Goal: Check status

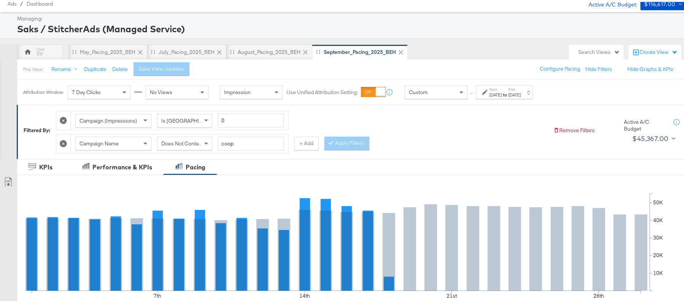
scroll to position [101, 0]
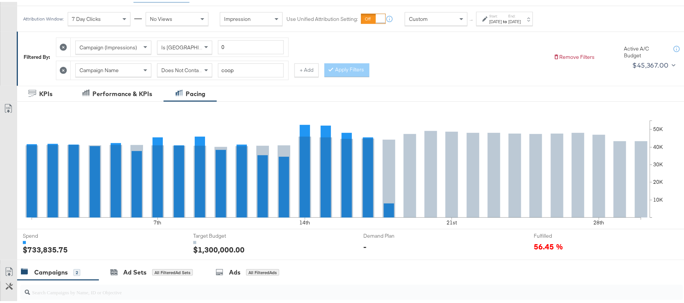
click at [502, 20] on div "[DATE]" at bounding box center [495, 20] width 13 height 6
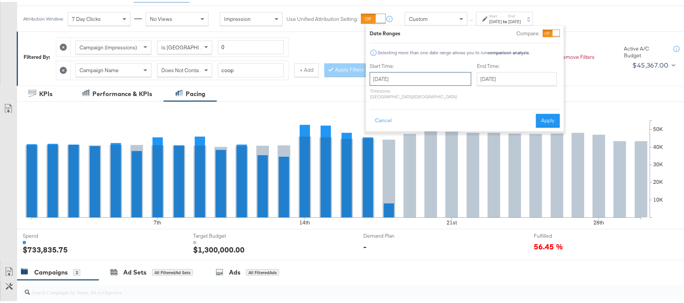
click at [428, 78] on input "[DATE]" at bounding box center [421, 77] width 102 height 14
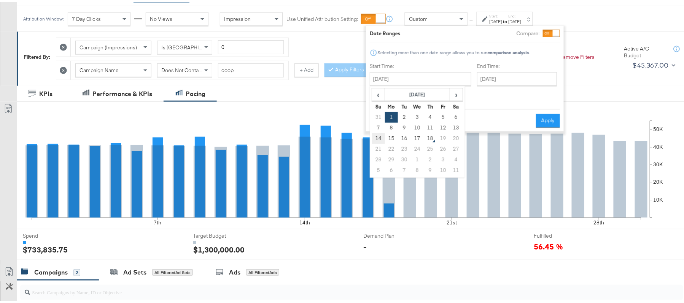
click at [379, 133] on td "14" at bounding box center [378, 137] width 13 height 11
type input "[DATE]"
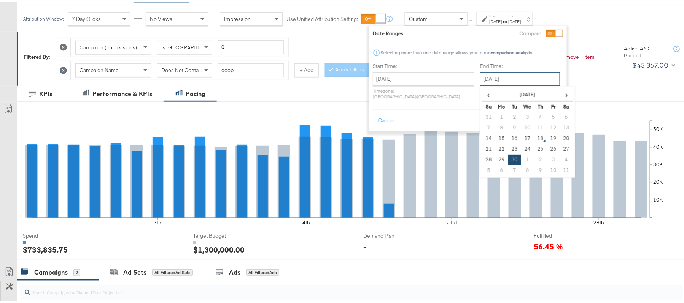
click at [480, 80] on input "[DATE]" at bounding box center [520, 77] width 80 height 14
drag, startPoint x: 505, startPoint y: 135, endPoint x: 517, endPoint y: 132, distance: 12.2
click at [521, 134] on td "17" at bounding box center [527, 137] width 13 height 11
type input "[DATE]"
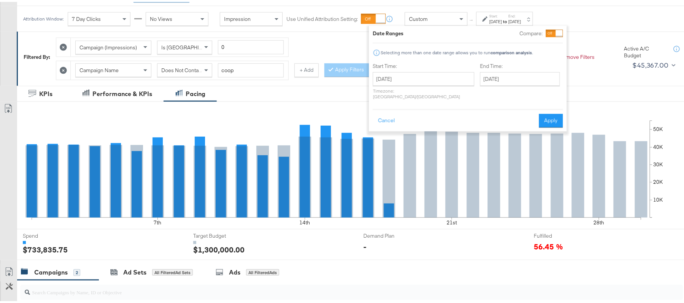
drag, startPoint x: 548, startPoint y: 113, endPoint x: 520, endPoint y: 122, distance: 29.7
click at [549, 113] on button "Apply" at bounding box center [551, 119] width 24 height 14
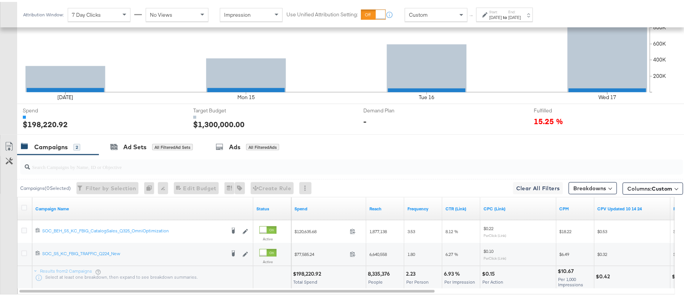
scroll to position [268, 0]
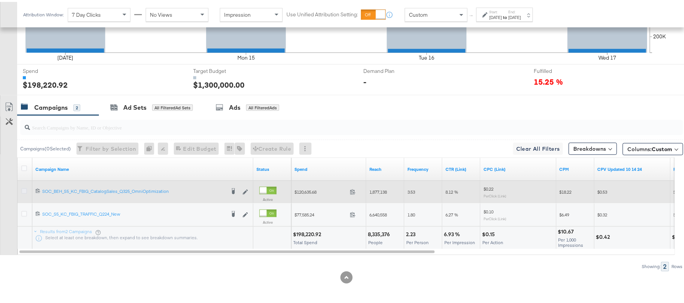
click at [24, 188] on icon at bounding box center [24, 190] width 6 height 6
click at [0, 0] on input "checkbox" at bounding box center [0, 0] width 0 height 0
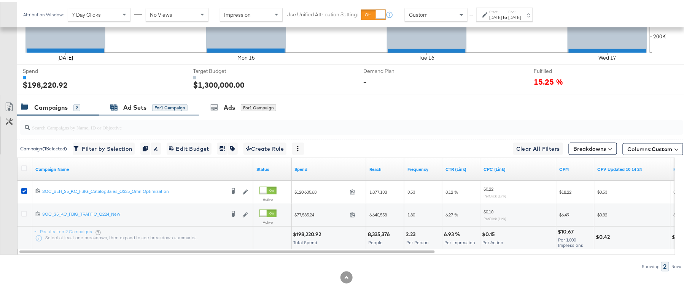
click at [135, 109] on div "Ad Sets" at bounding box center [134, 106] width 23 height 9
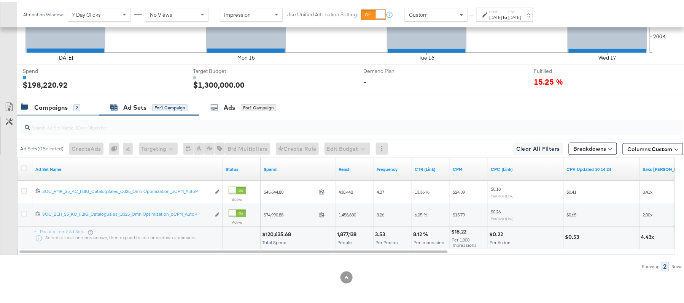
click at [38, 103] on div "Campaigns" at bounding box center [50, 106] width 33 height 9
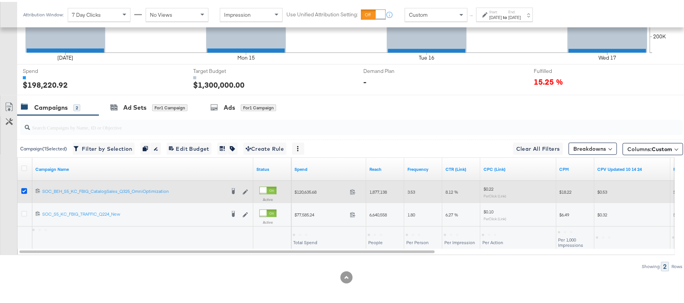
click at [25, 189] on icon at bounding box center [24, 190] width 6 height 6
click at [0, 0] on input "checkbox" at bounding box center [0, 0] width 0 height 0
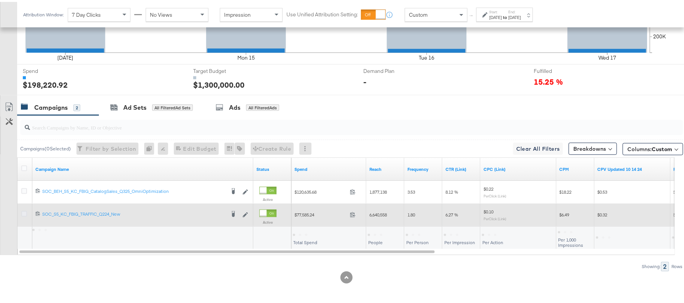
click at [22, 213] on icon at bounding box center [24, 212] width 6 height 6
click at [0, 0] on input "checkbox" at bounding box center [0, 0] width 0 height 0
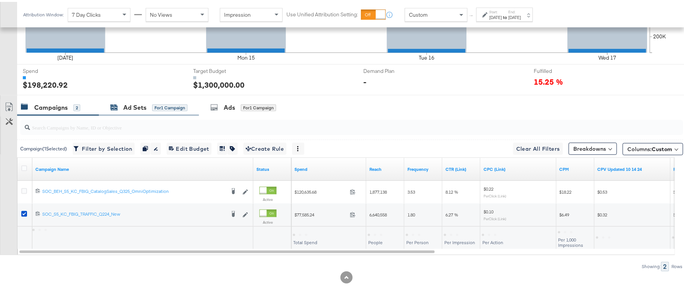
click at [143, 106] on div "Ad Sets" at bounding box center [134, 106] width 23 height 9
